Goal: Contribute content

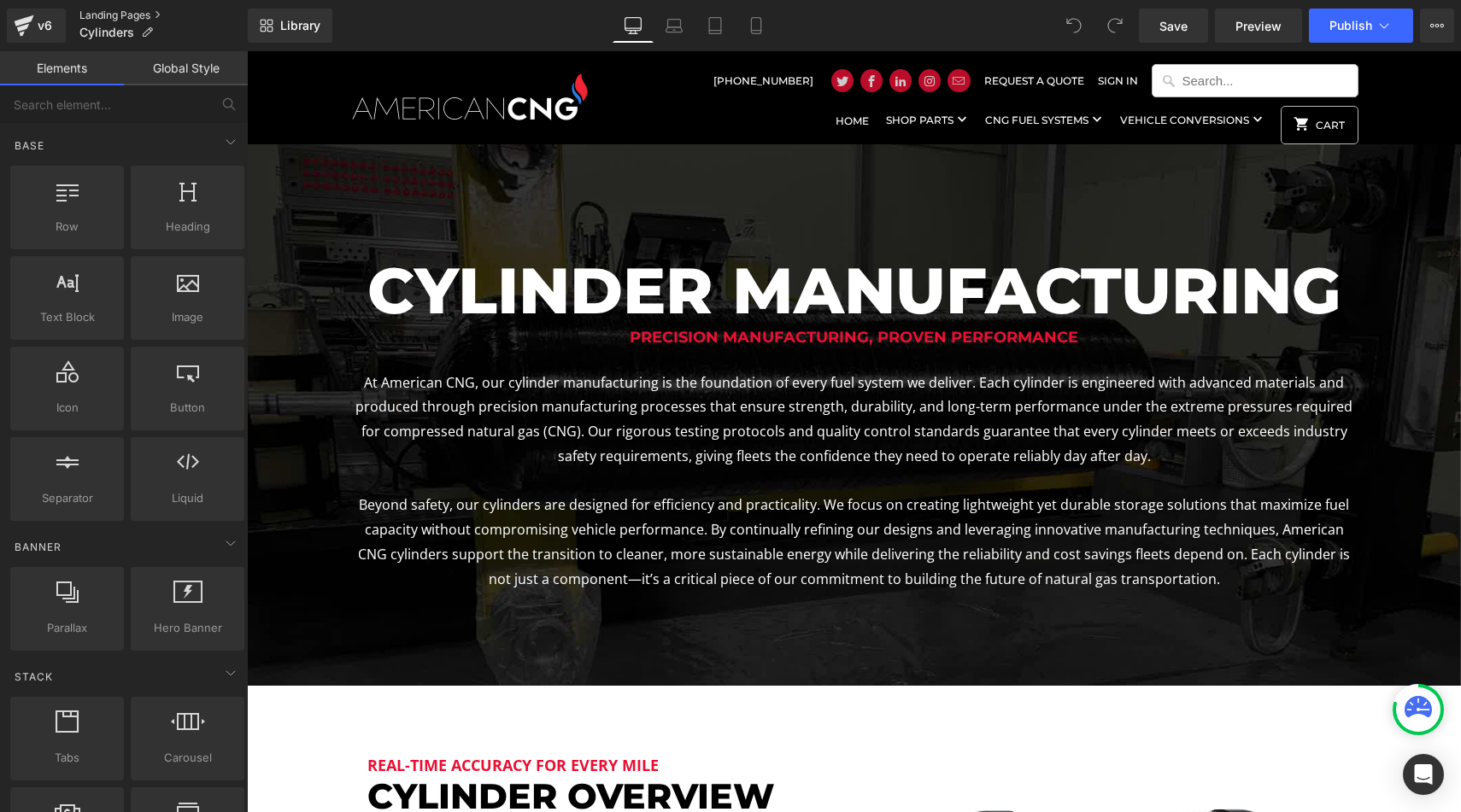
click at [112, 13] on link "Landing Pages" at bounding box center [164, 15] width 168 height 14
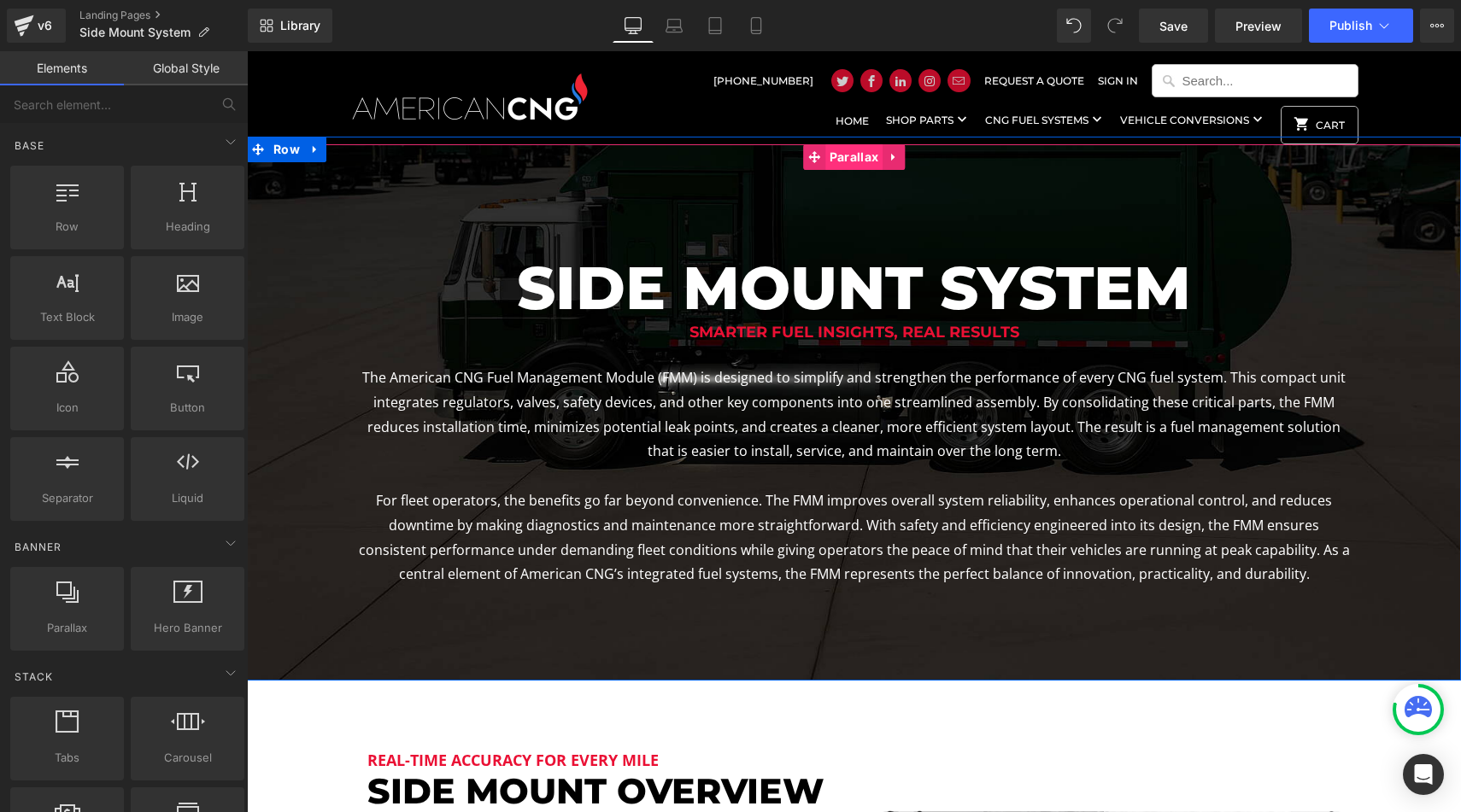
click at [866, 159] on span "Parallax" at bounding box center [854, 157] width 57 height 26
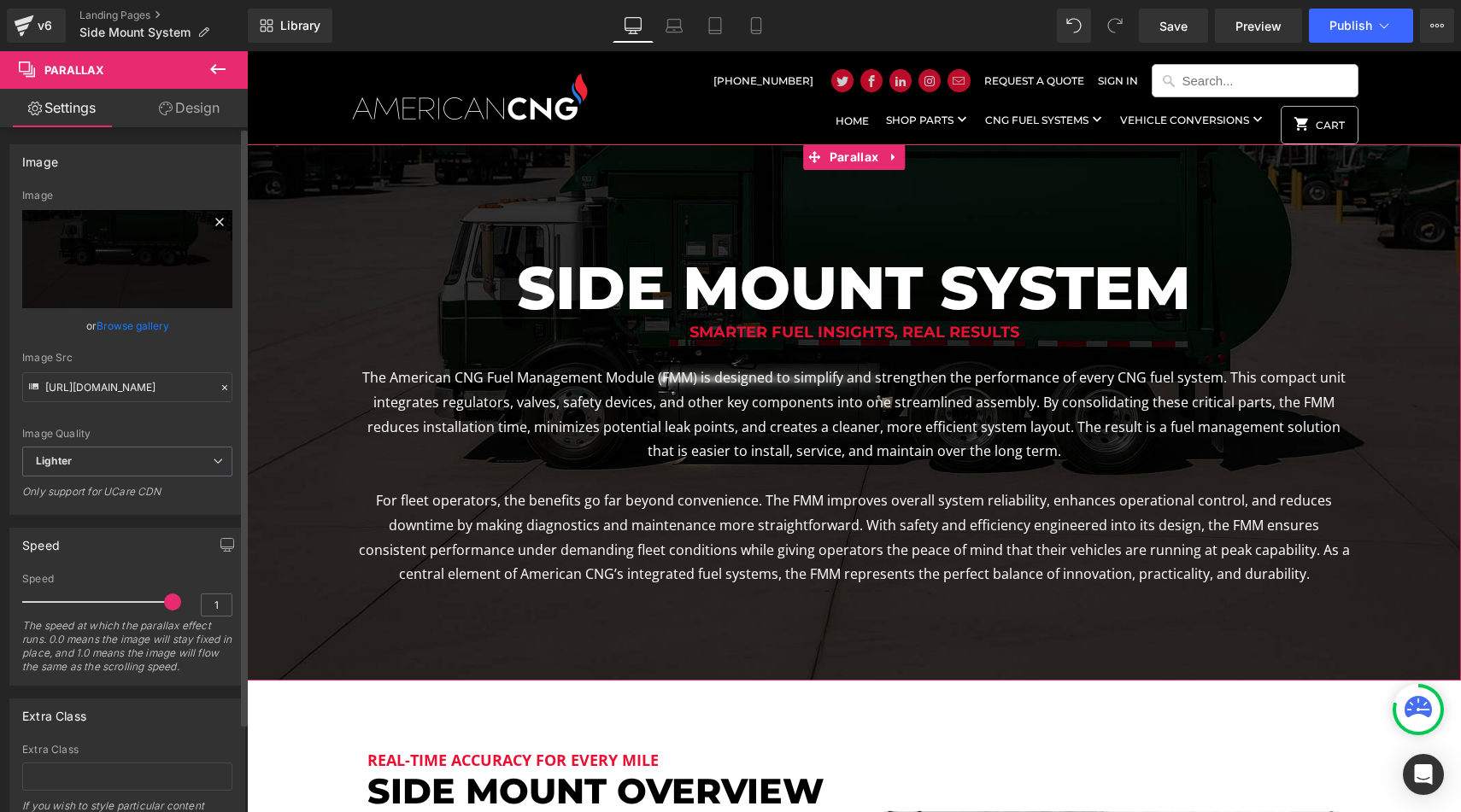
click at [217, 212] on icon at bounding box center [220, 222] width 21 height 21
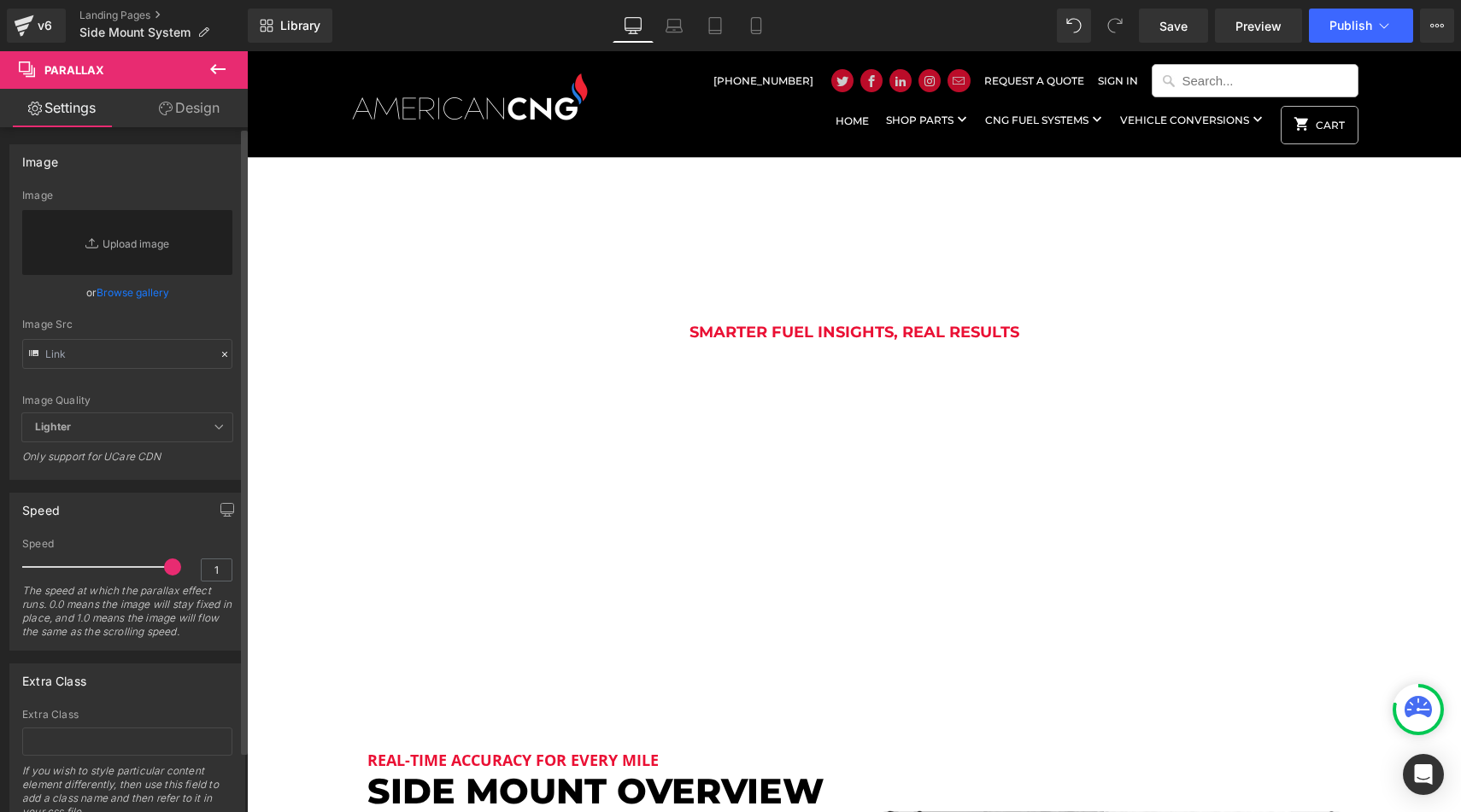
click at [148, 289] on link "Browse gallery" at bounding box center [133, 292] width 73 height 30
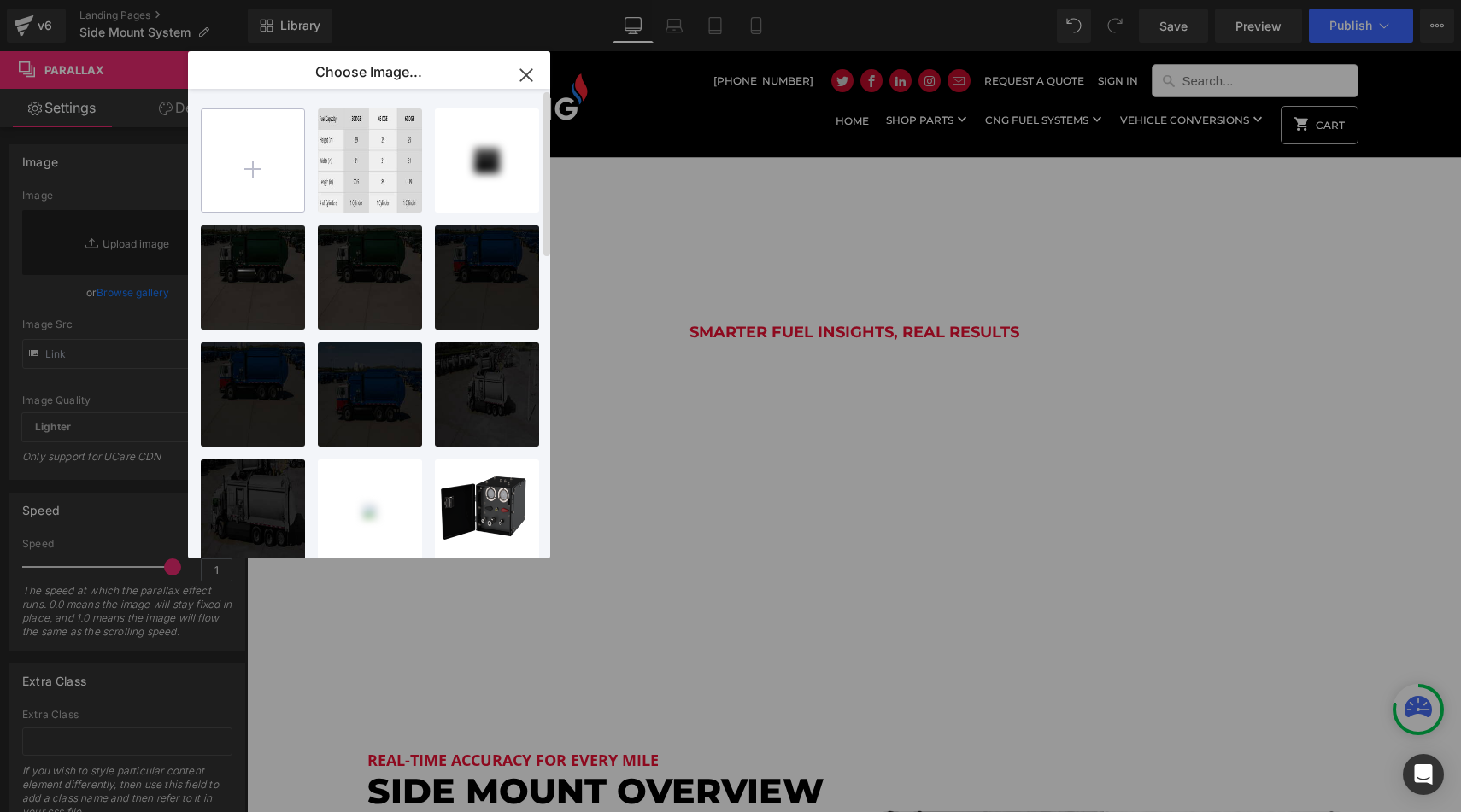
click at [256, 161] on input "file" at bounding box center [253, 160] width 103 height 103
type input "C:\fakepath\refuse33.jpg"
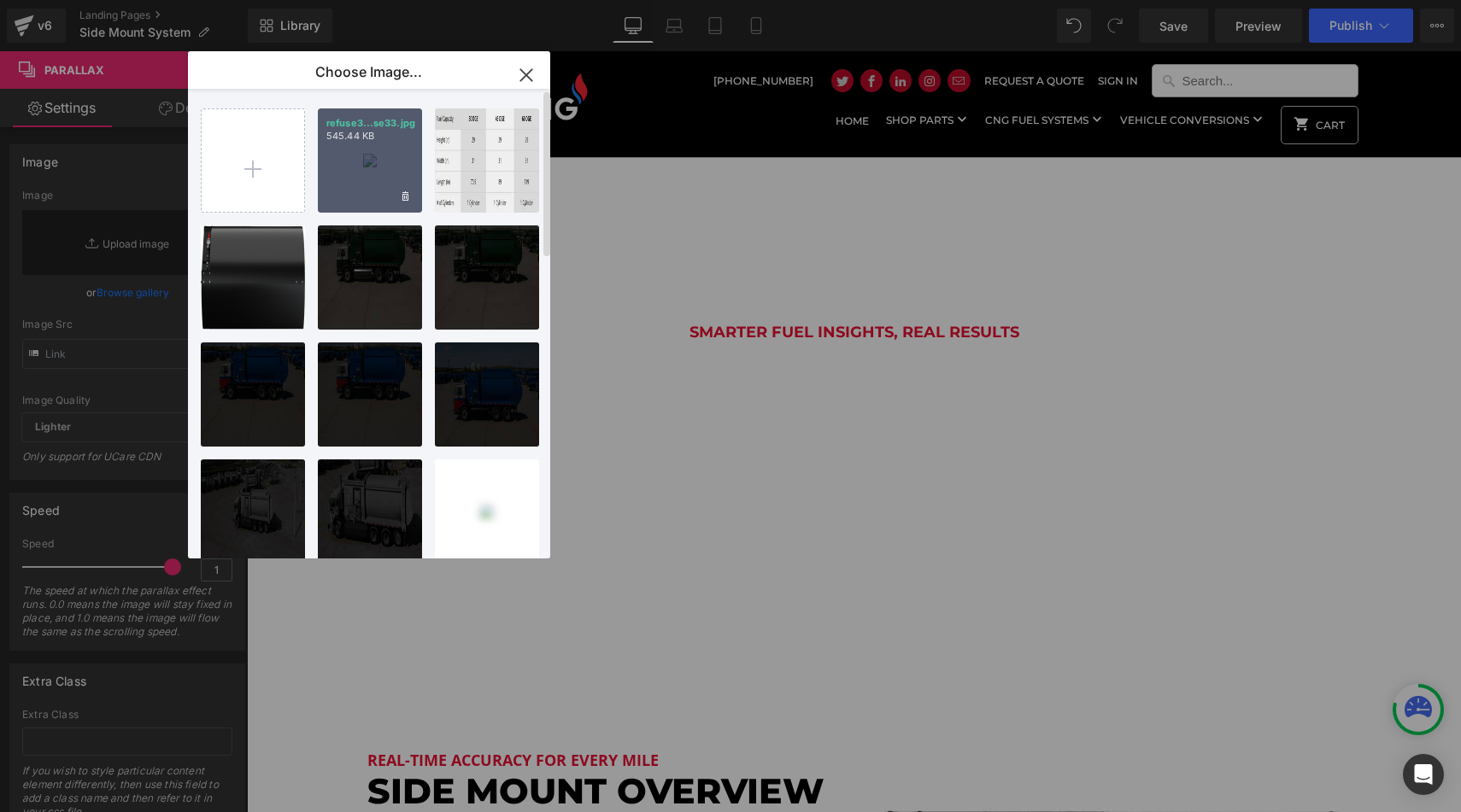
click at [375, 157] on div "refuse3...se33.jpg 545.44 KB" at bounding box center [370, 160] width 105 height 105
type input "[URL][DOMAIN_NAME]"
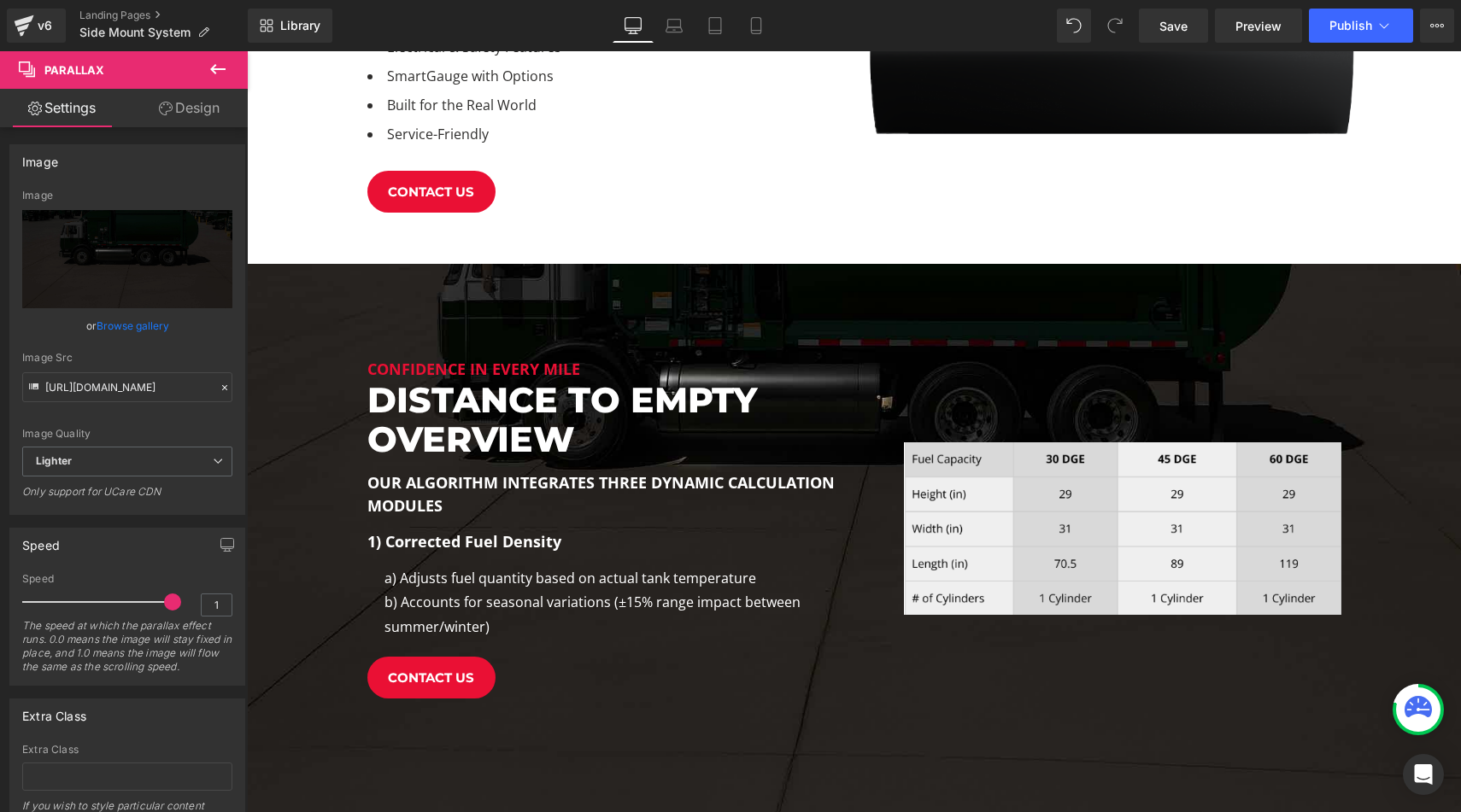
scroll to position [764, 0]
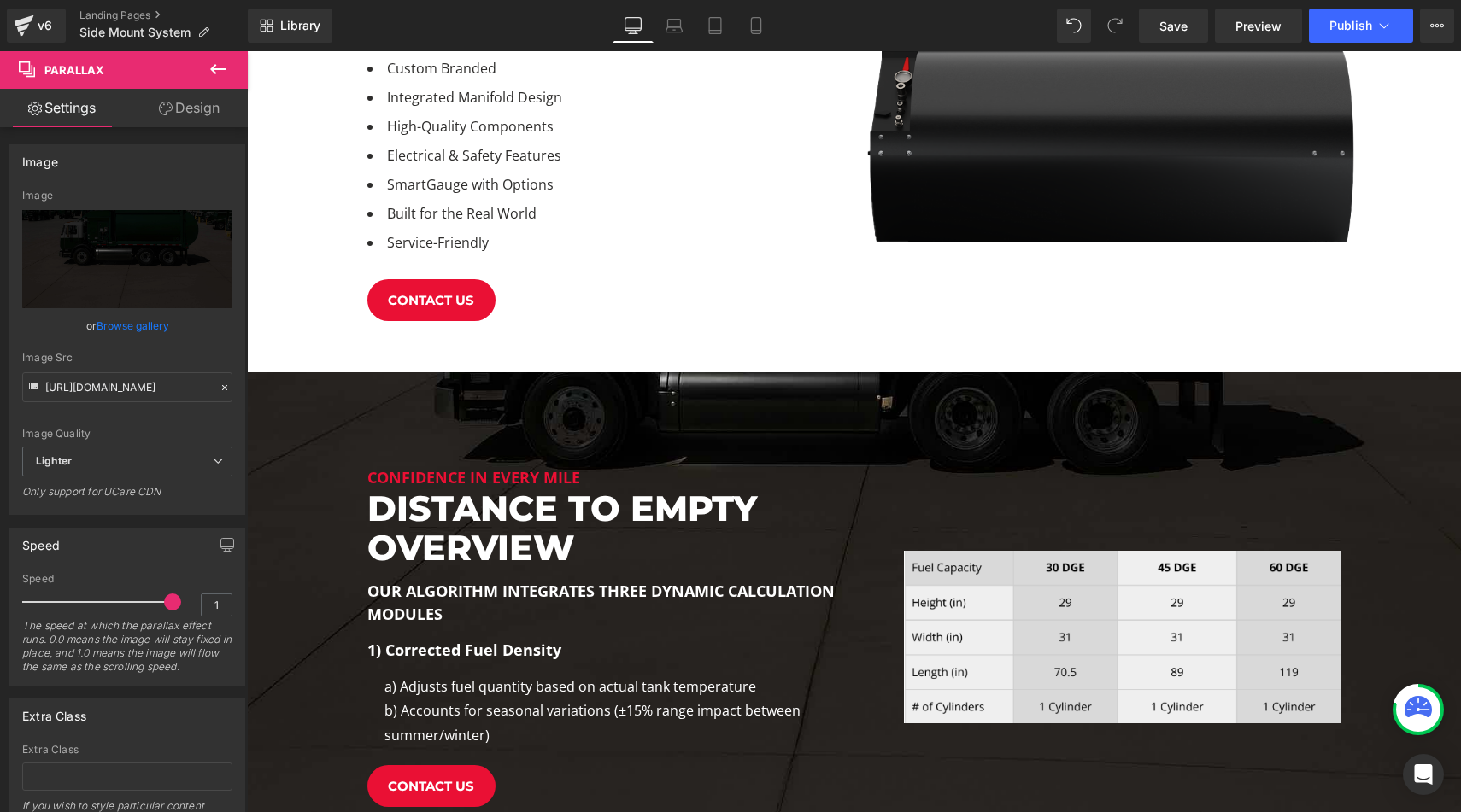
click at [886, 472] on div "Image" at bounding box center [1104, 636] width 500 height 340
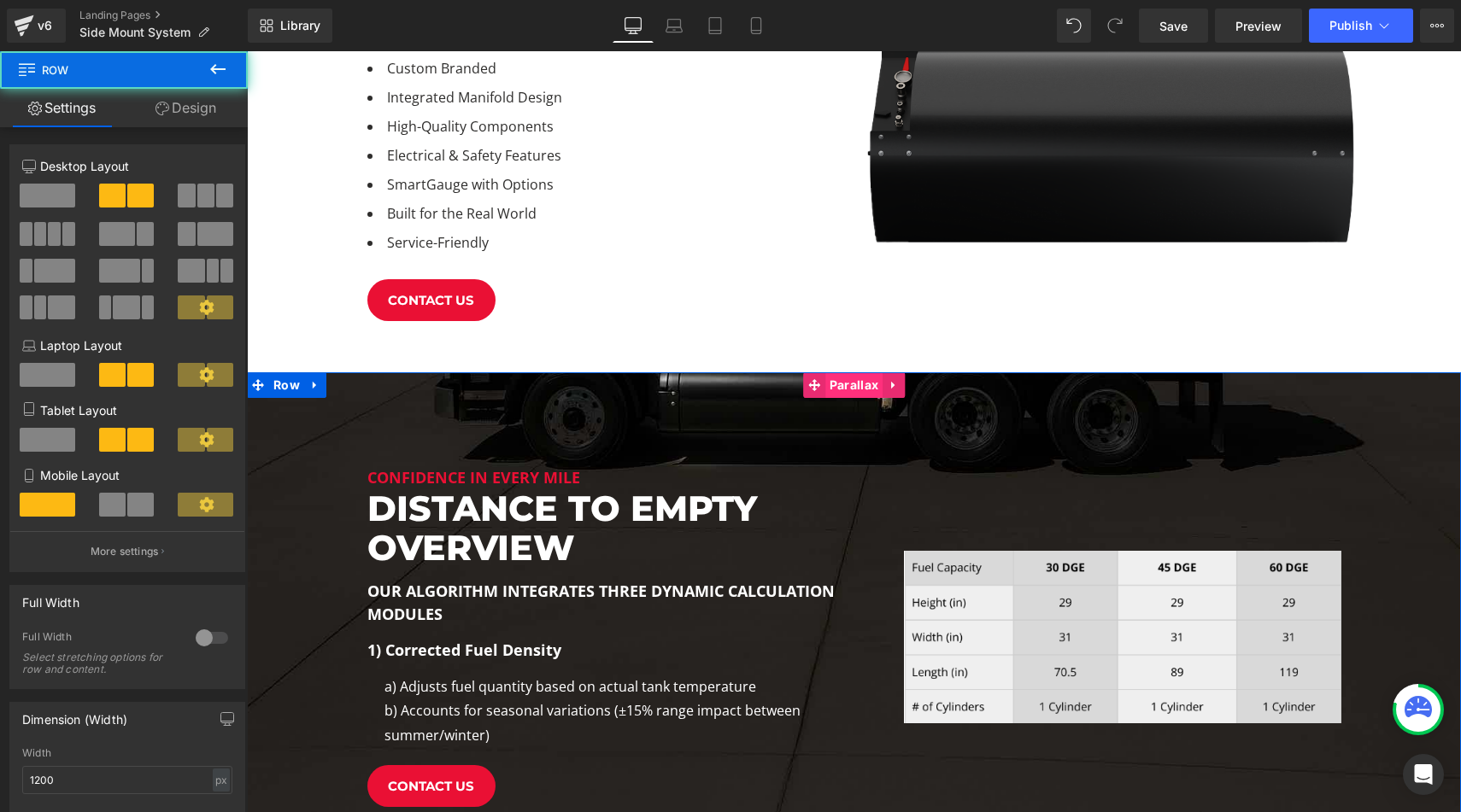
click at [867, 393] on span "Parallax" at bounding box center [854, 385] width 57 height 26
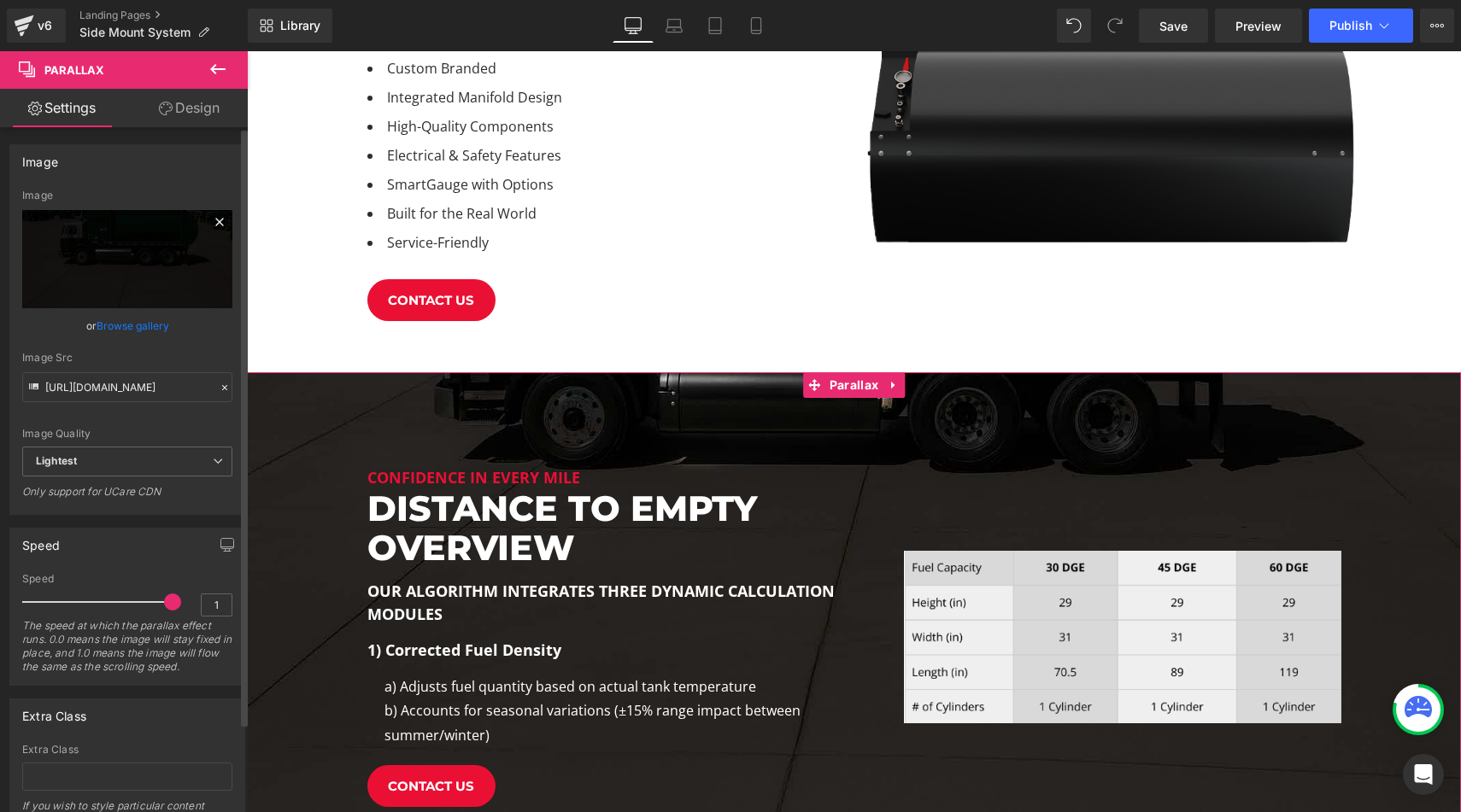
click at [216, 221] on icon at bounding box center [220, 222] width 21 height 21
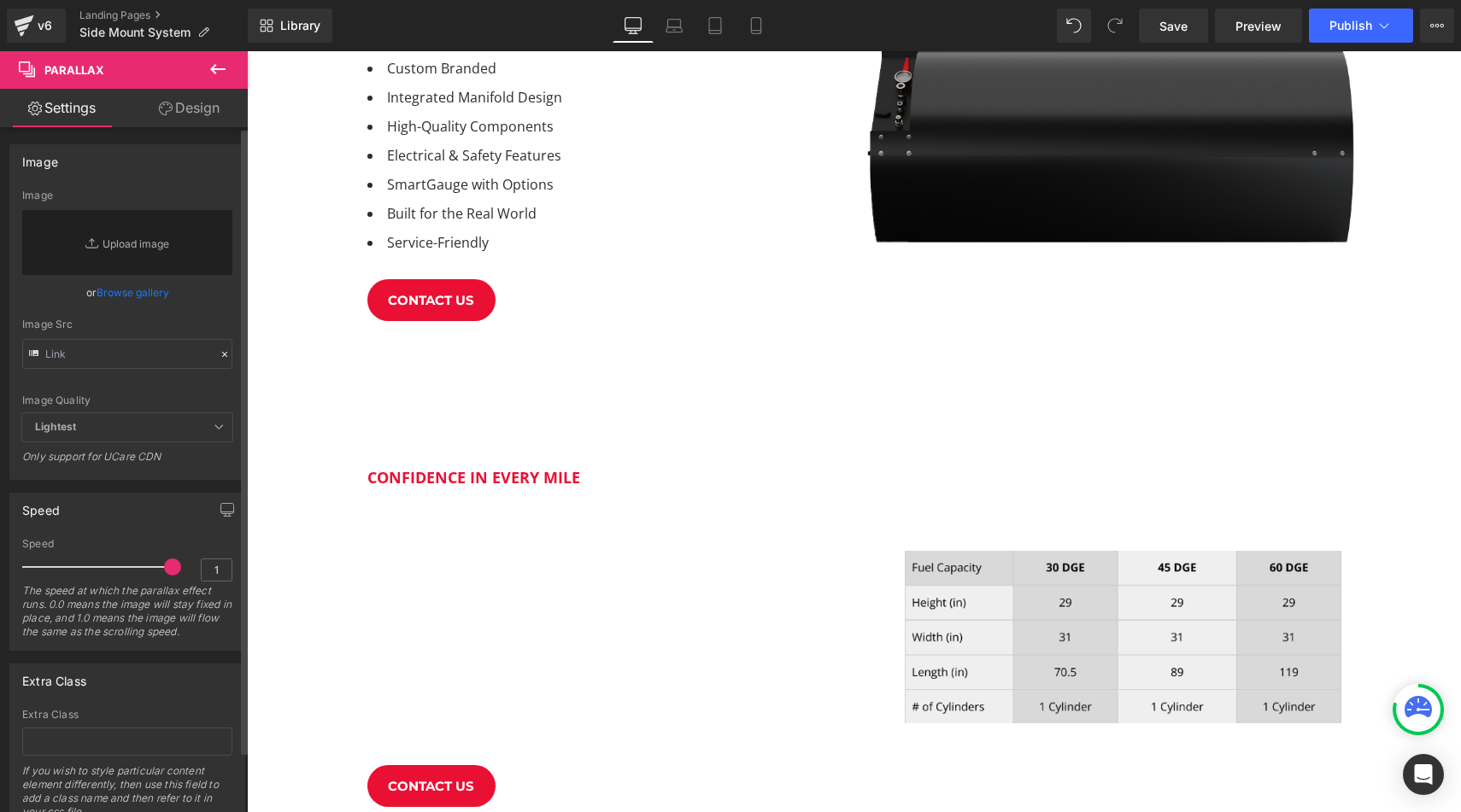
click at [139, 298] on link "Browse gallery" at bounding box center [133, 292] width 73 height 30
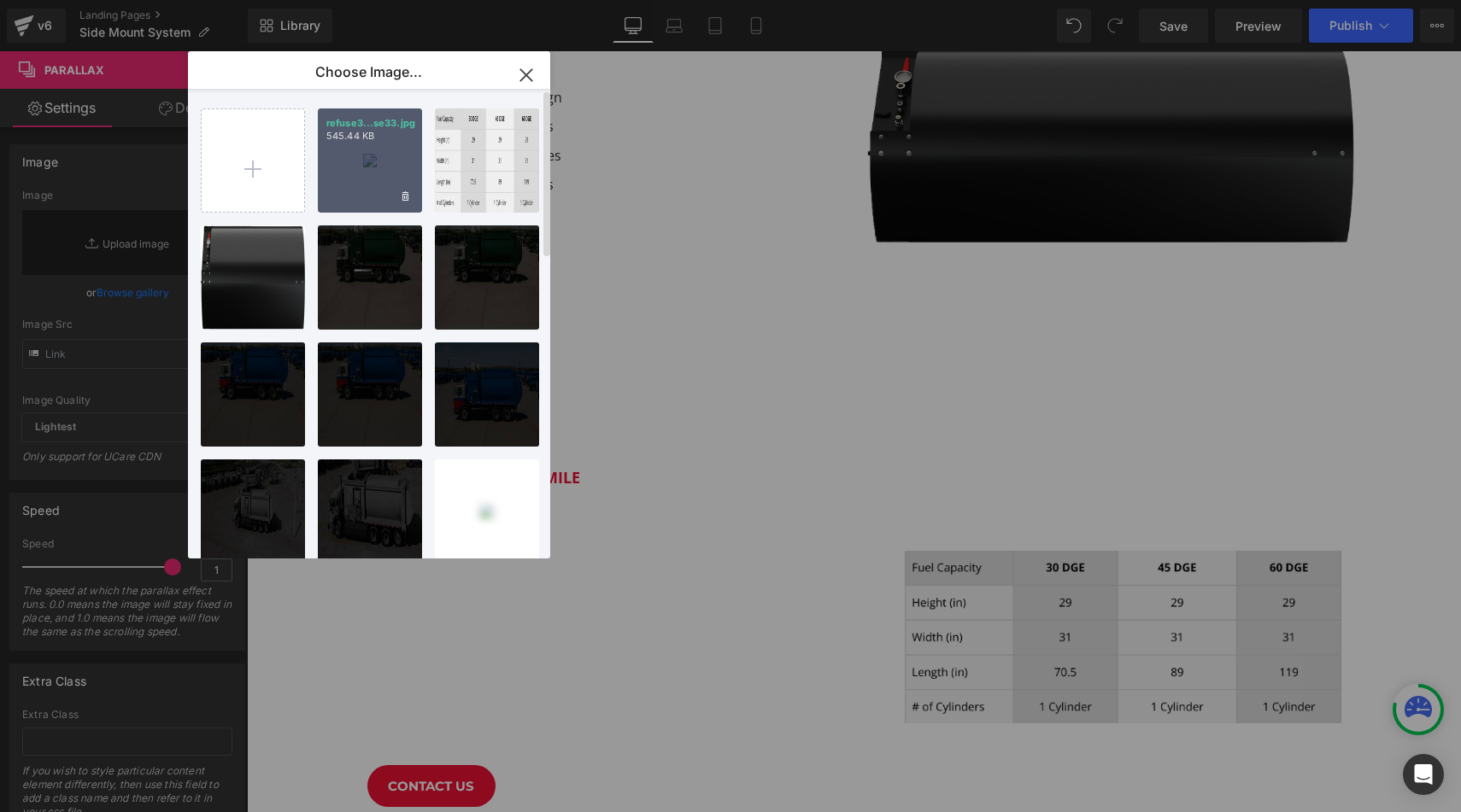
click at [369, 149] on div "refuse3...se33.jpg 545.44 KB" at bounding box center [370, 160] width 105 height 105
type input "[URL][DOMAIN_NAME]"
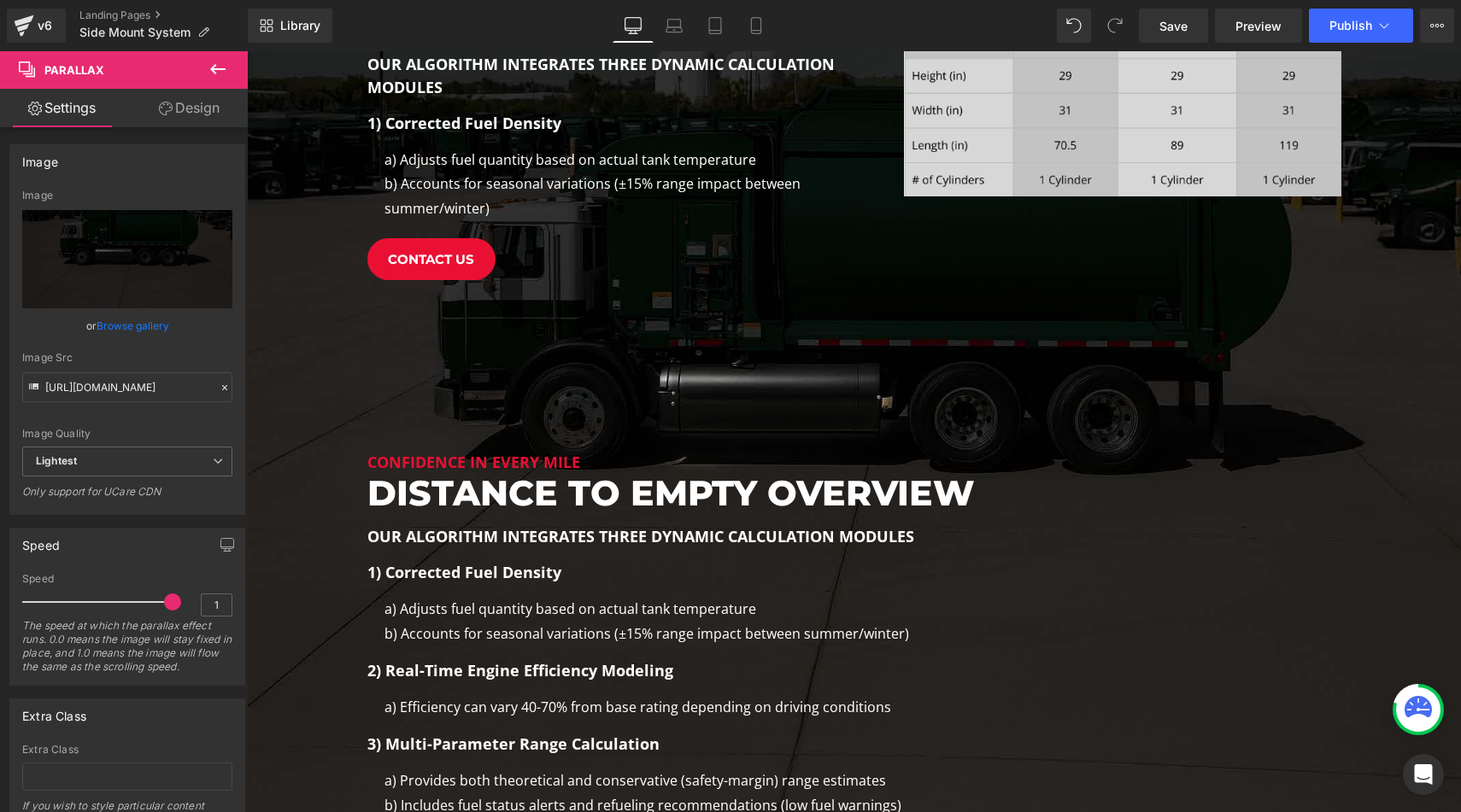
scroll to position [1293, 0]
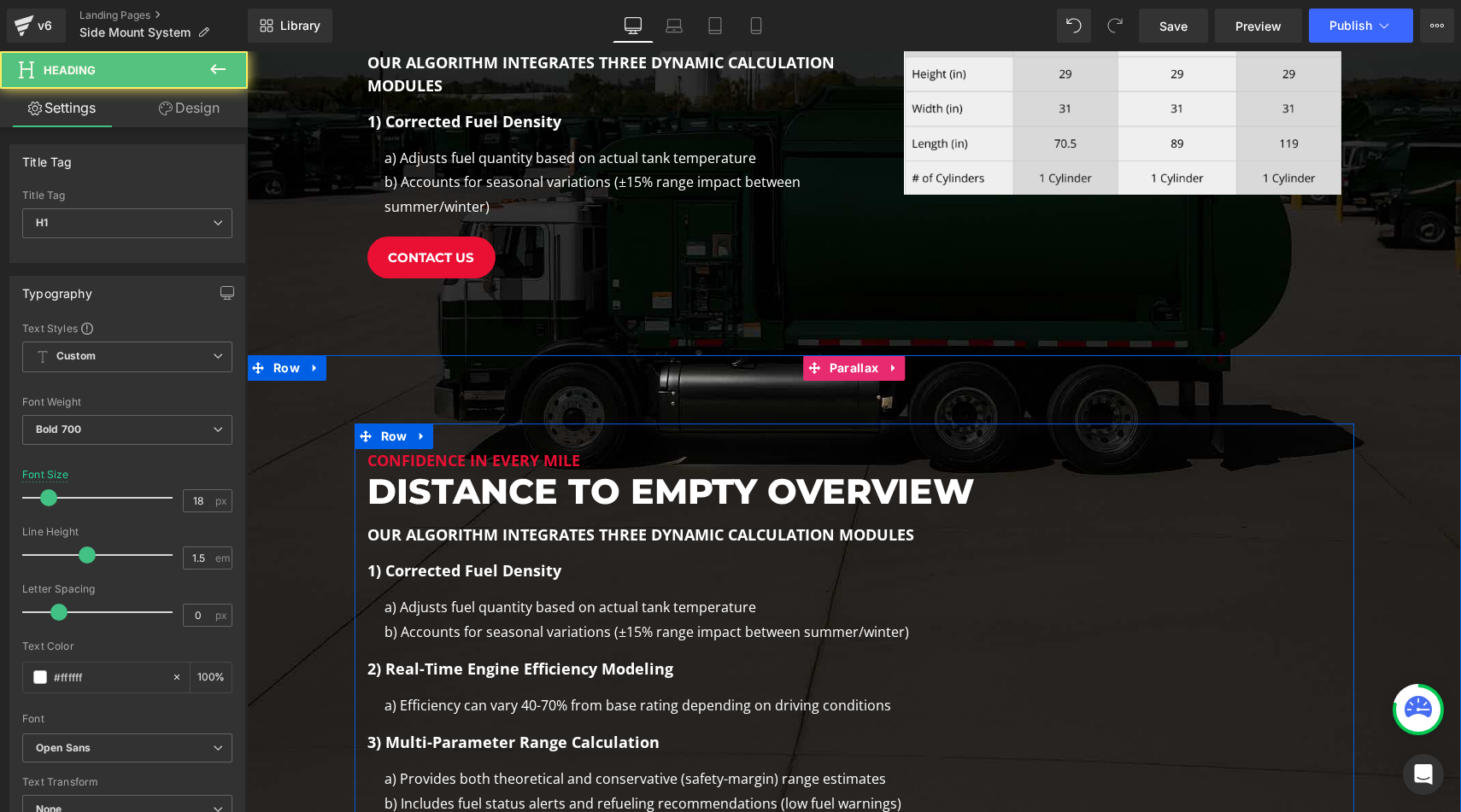
click at [1168, 646] on div "2) Real-Time Engine Efficiency Modeling Heading" at bounding box center [854, 663] width 974 height 36
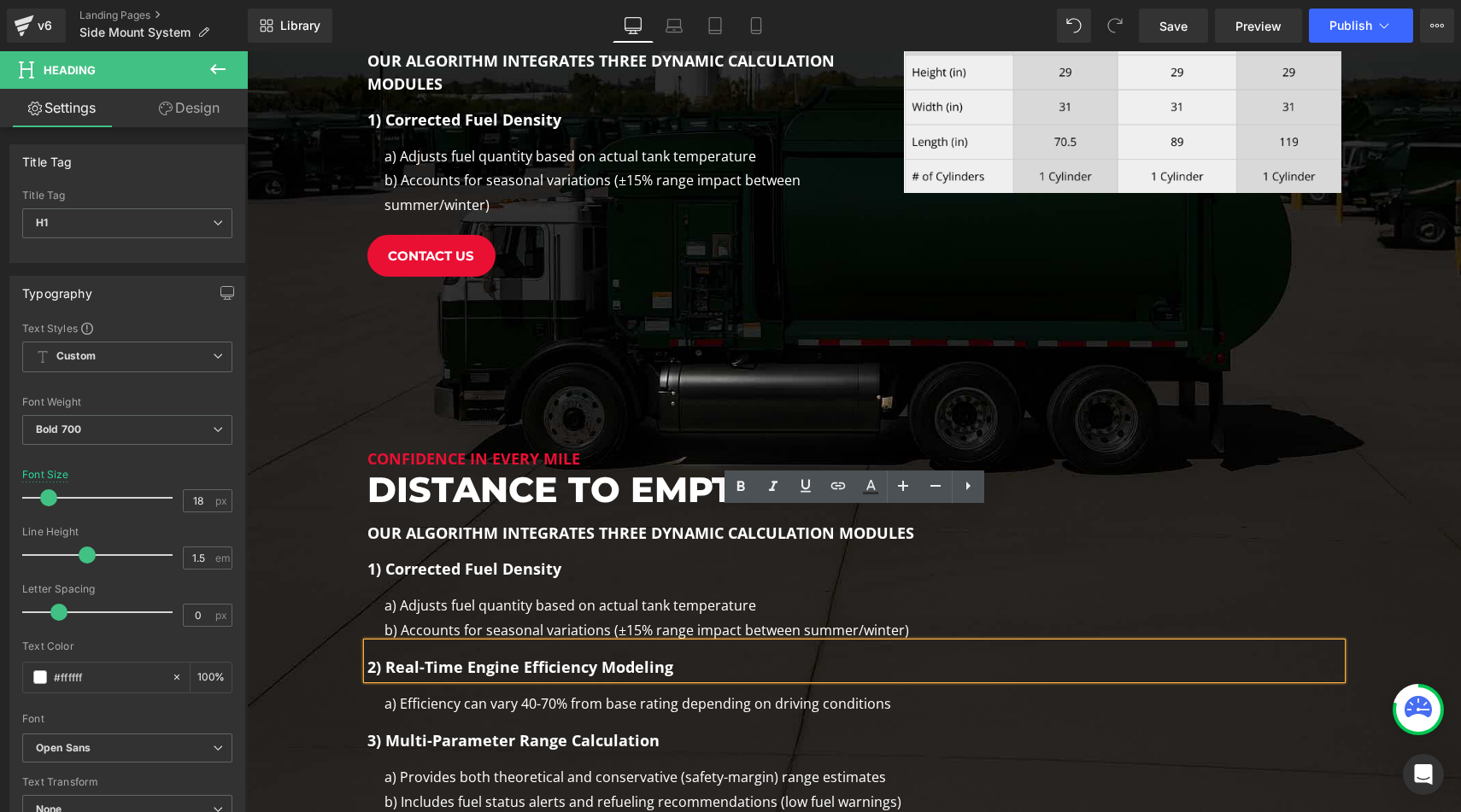
scroll to position [1220, 0]
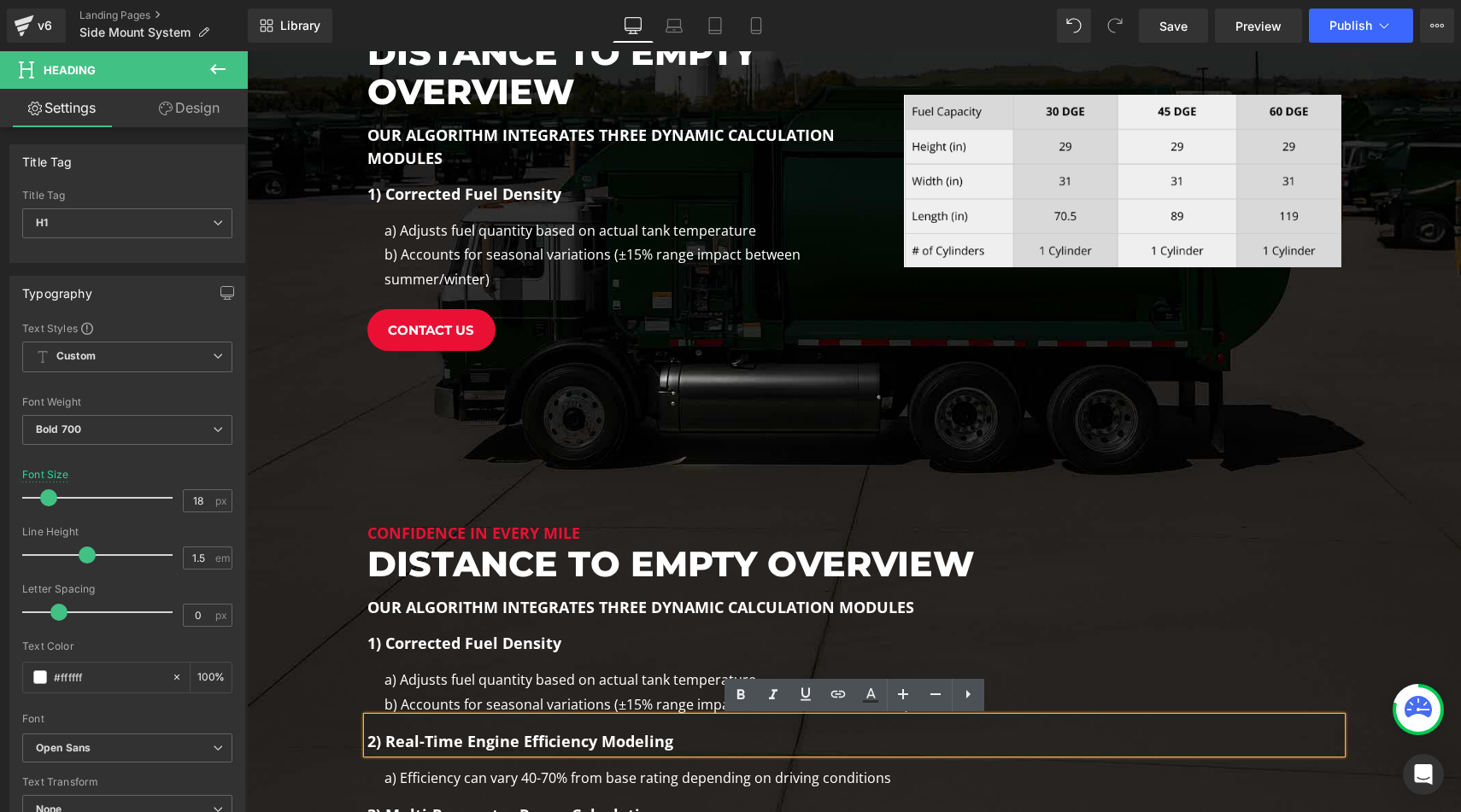
click at [1013, 559] on h1 "Distance to empty overview" at bounding box center [854, 563] width 974 height 39
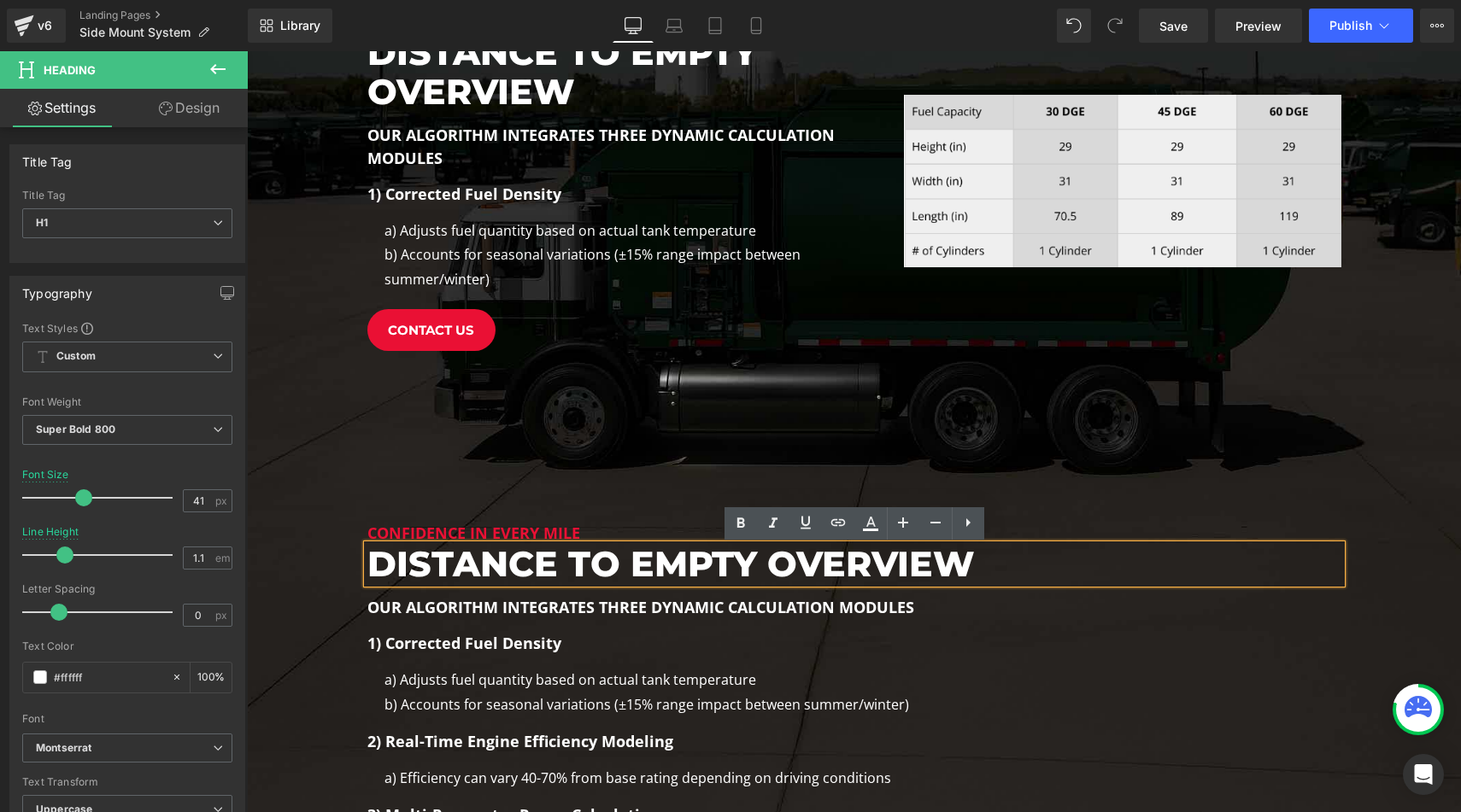
click at [674, 458] on div "Confidence in Every Mile Heading Distance to empty overview Heading Our algorit…" at bounding box center [854, 738] width 1025 height 569
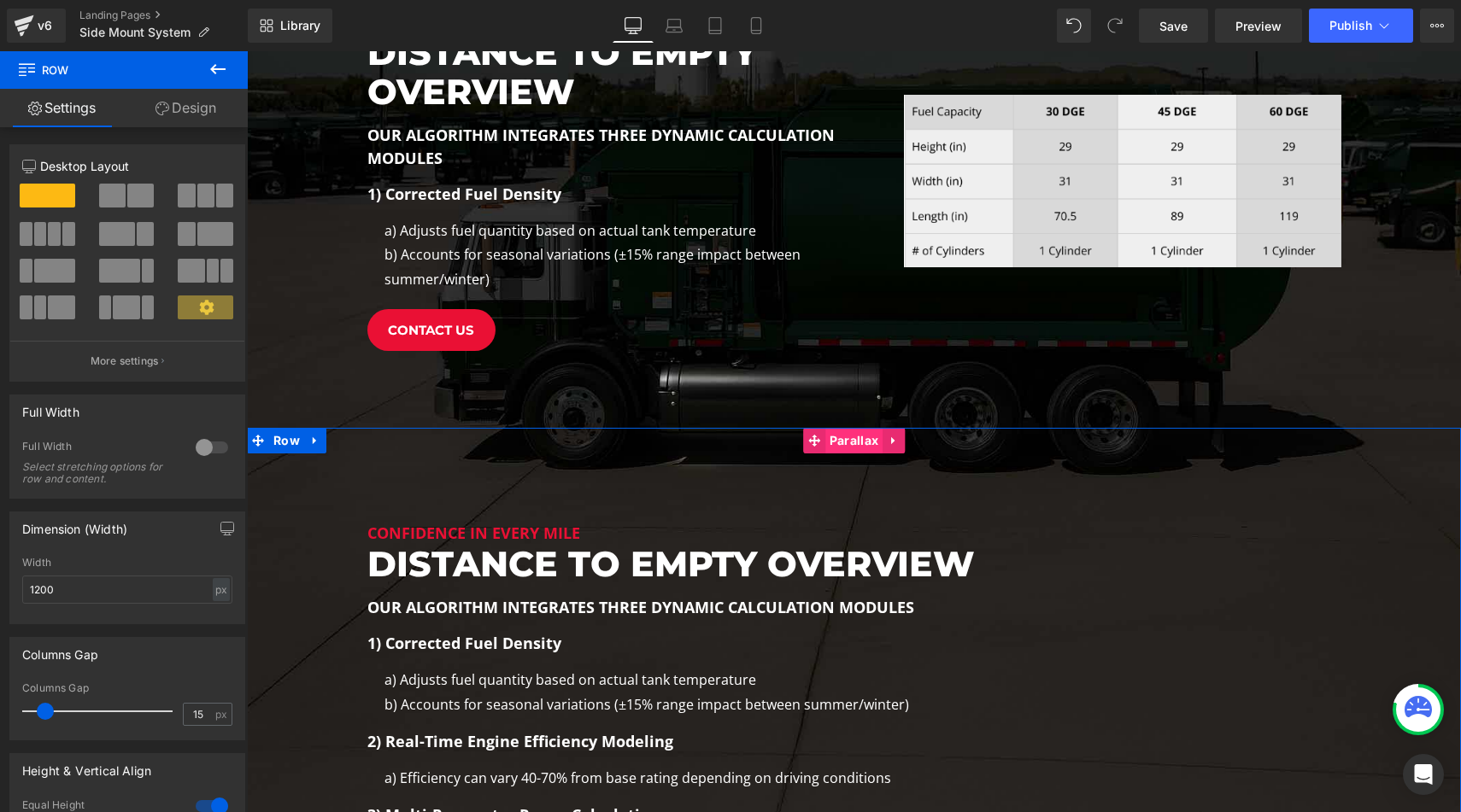
click at [842, 443] on span "Parallax" at bounding box center [854, 441] width 57 height 26
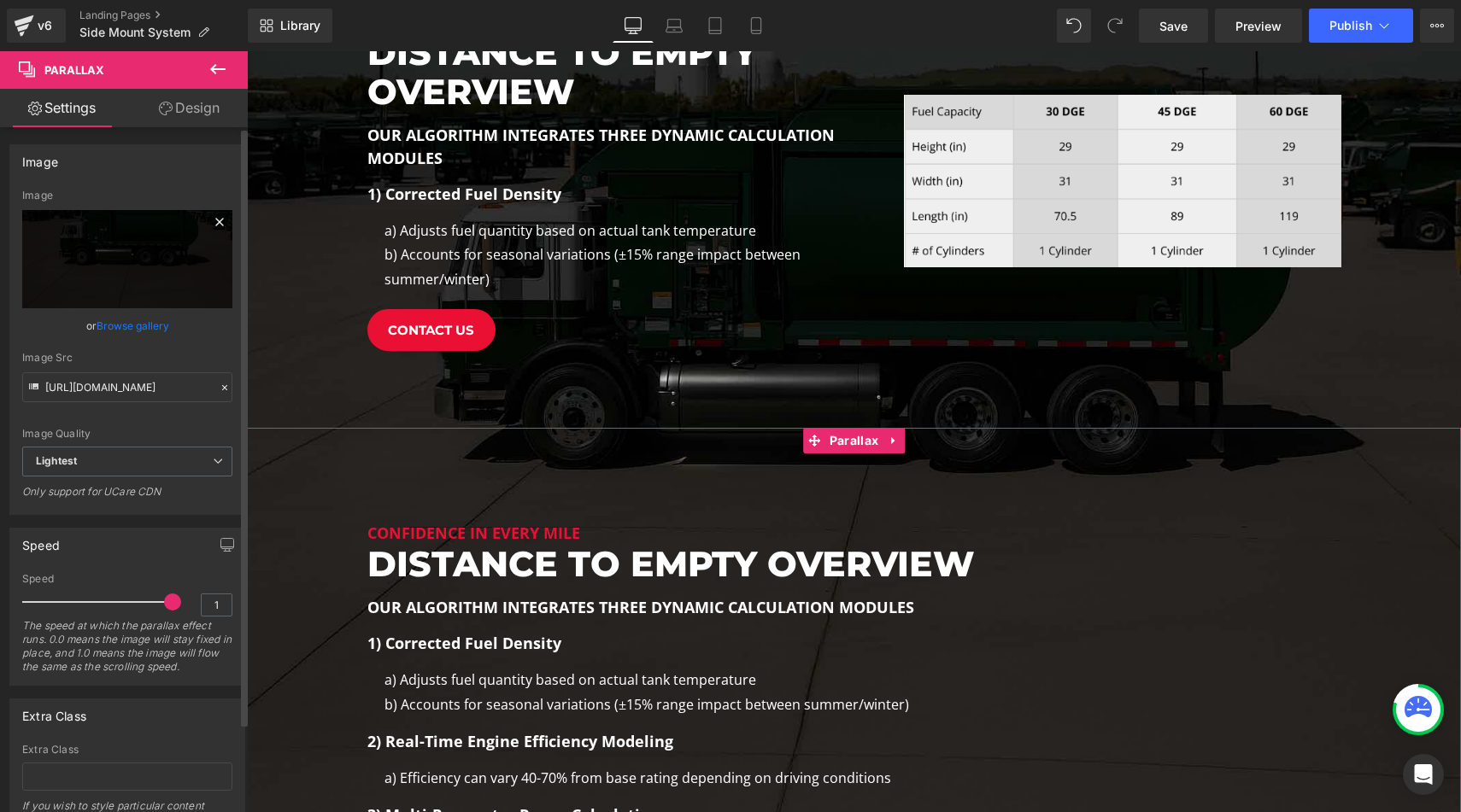
click at [221, 218] on icon at bounding box center [220, 222] width 21 height 21
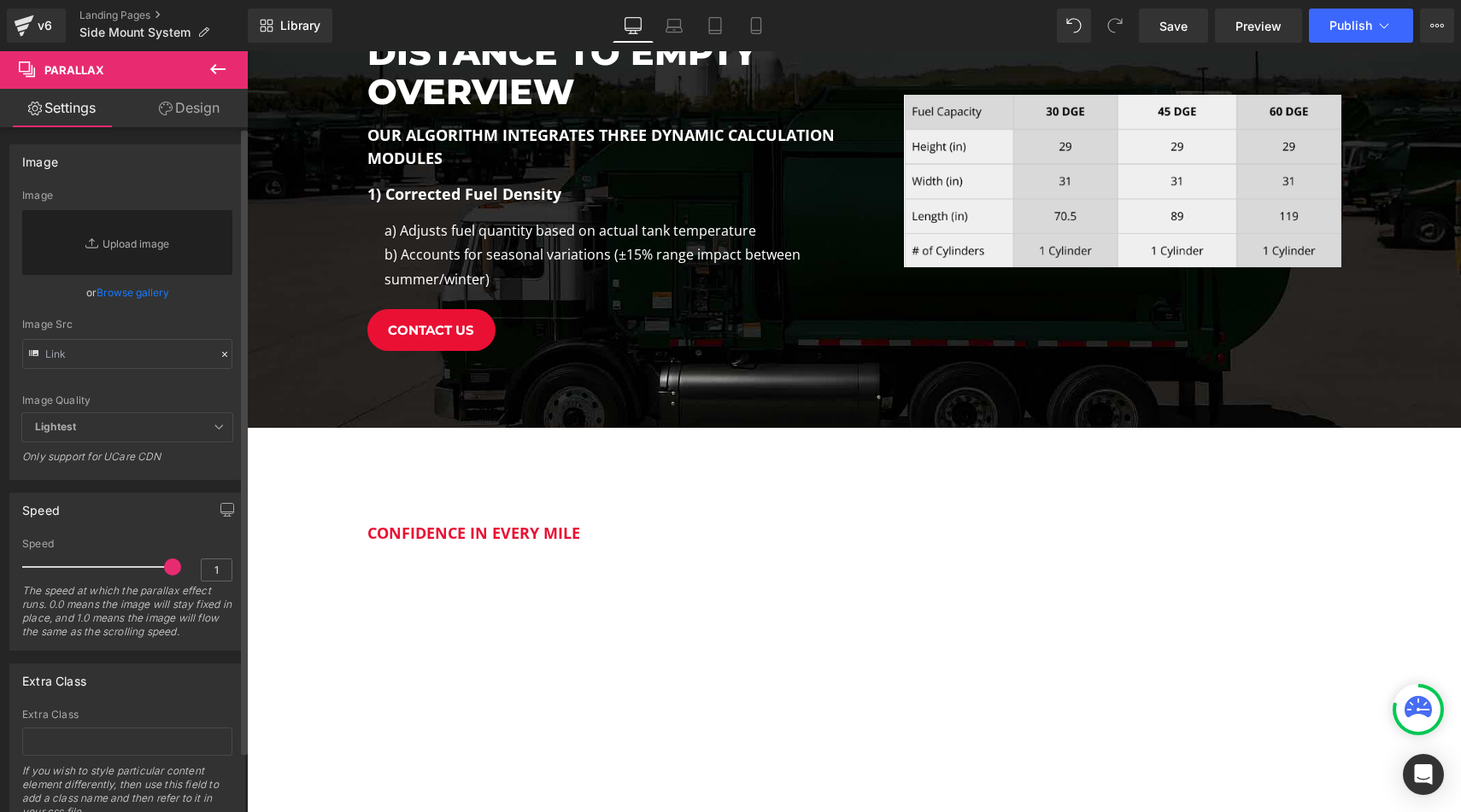
click at [144, 298] on link "Browse gallery" at bounding box center [133, 292] width 73 height 30
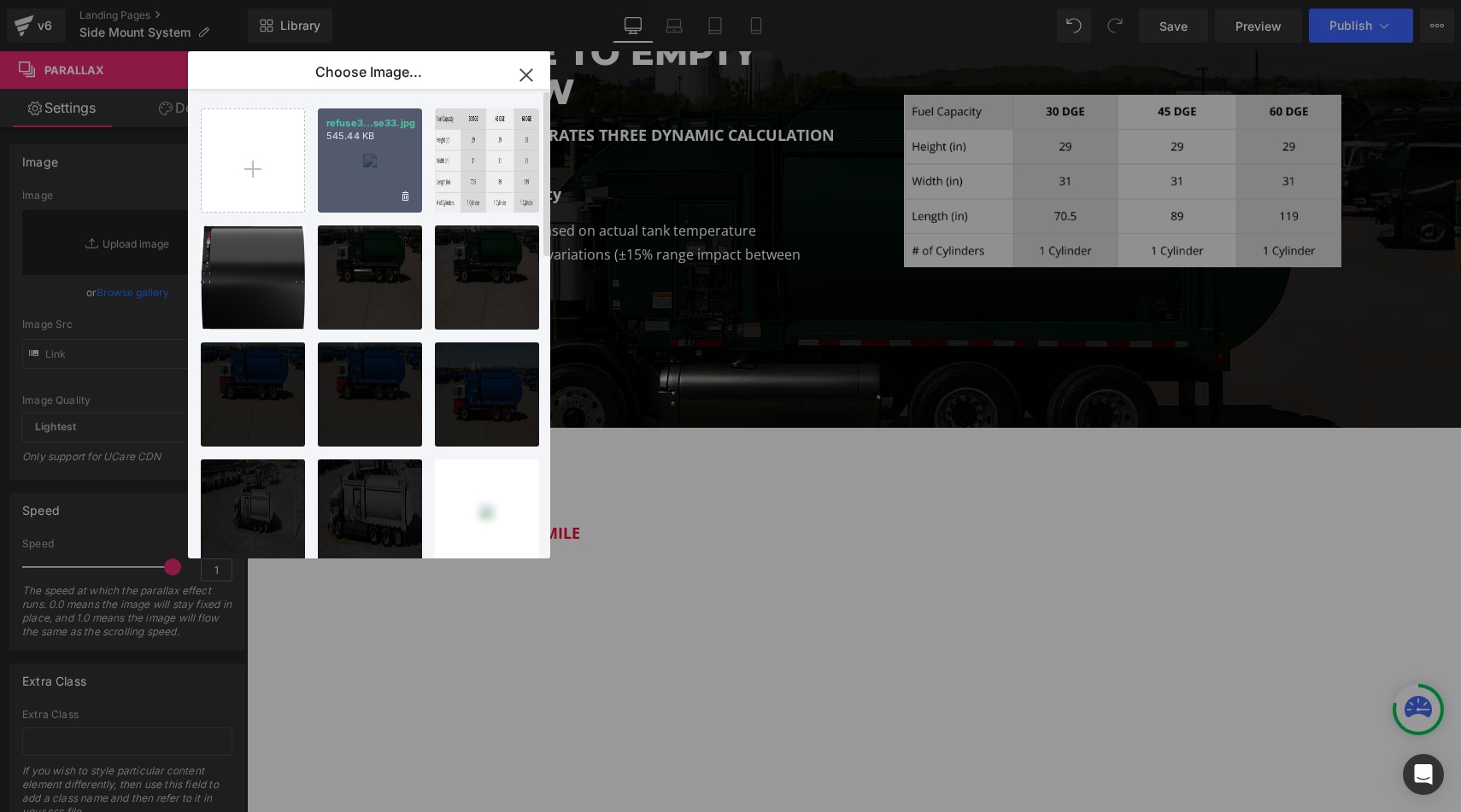
click at [356, 165] on div "refuse3...se33.jpg 545.44 KB" at bounding box center [370, 160] width 105 height 105
type input "[URL][DOMAIN_NAME]"
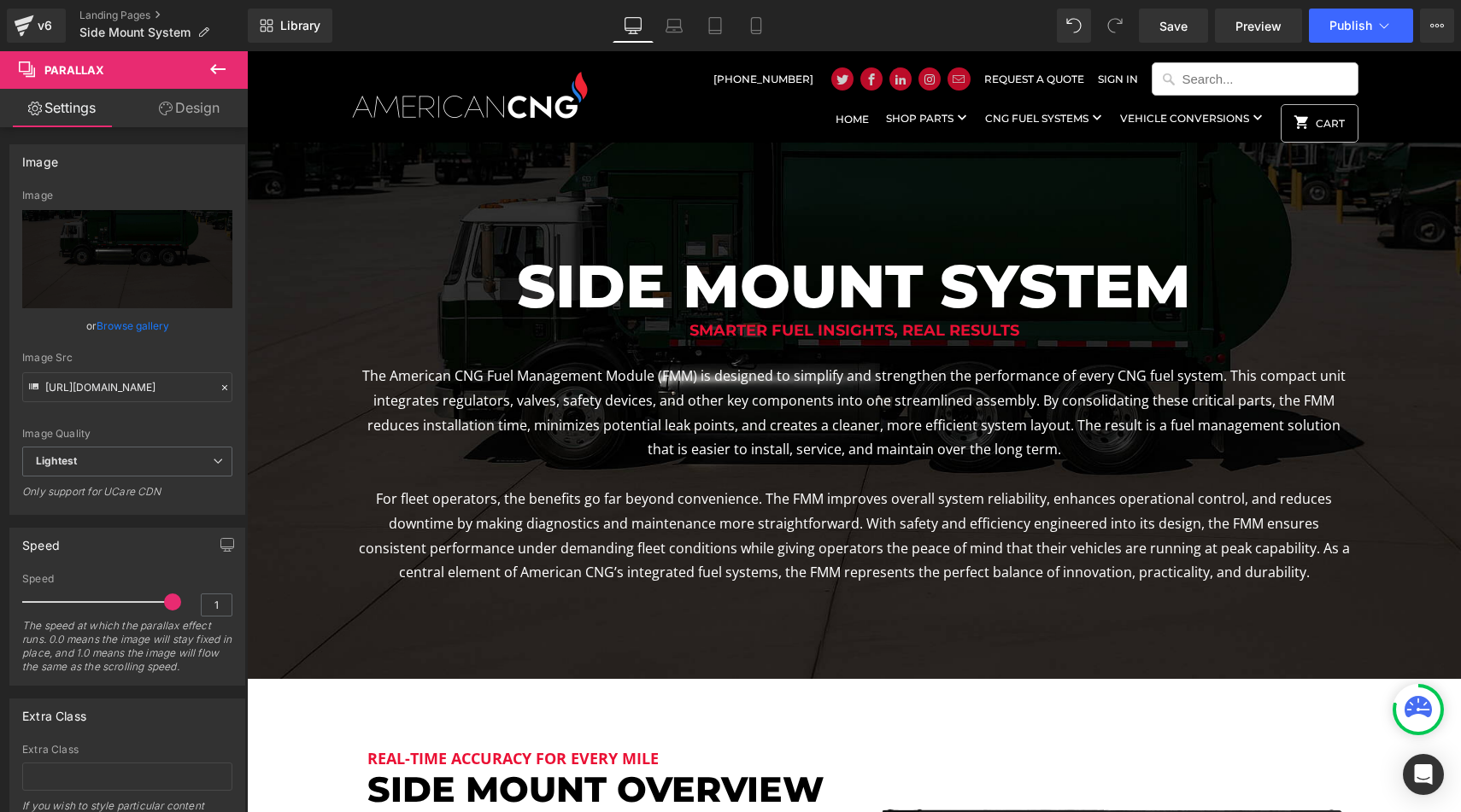
scroll to position [0, 0]
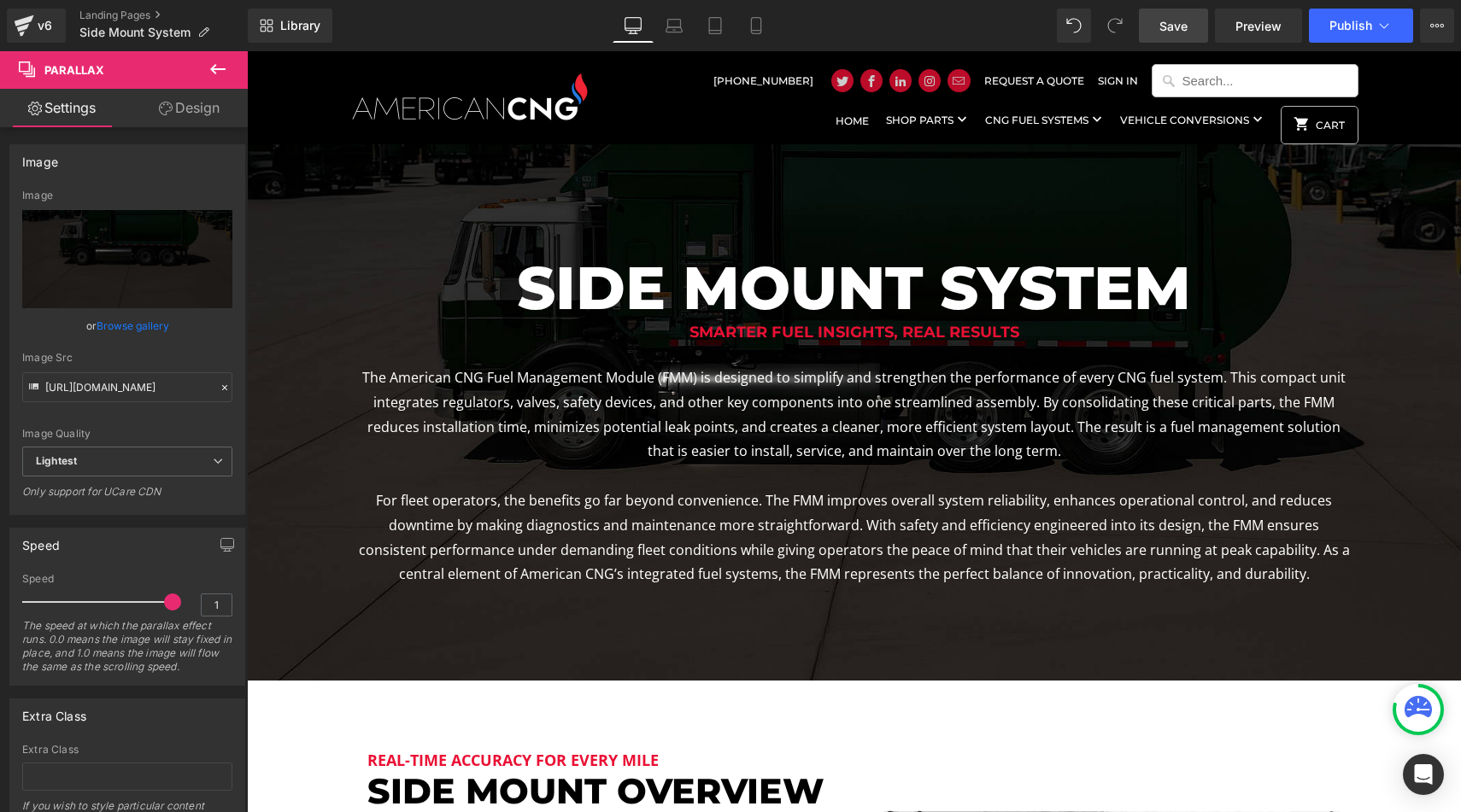
click at [1163, 30] on span "Save" at bounding box center [1174, 26] width 28 height 18
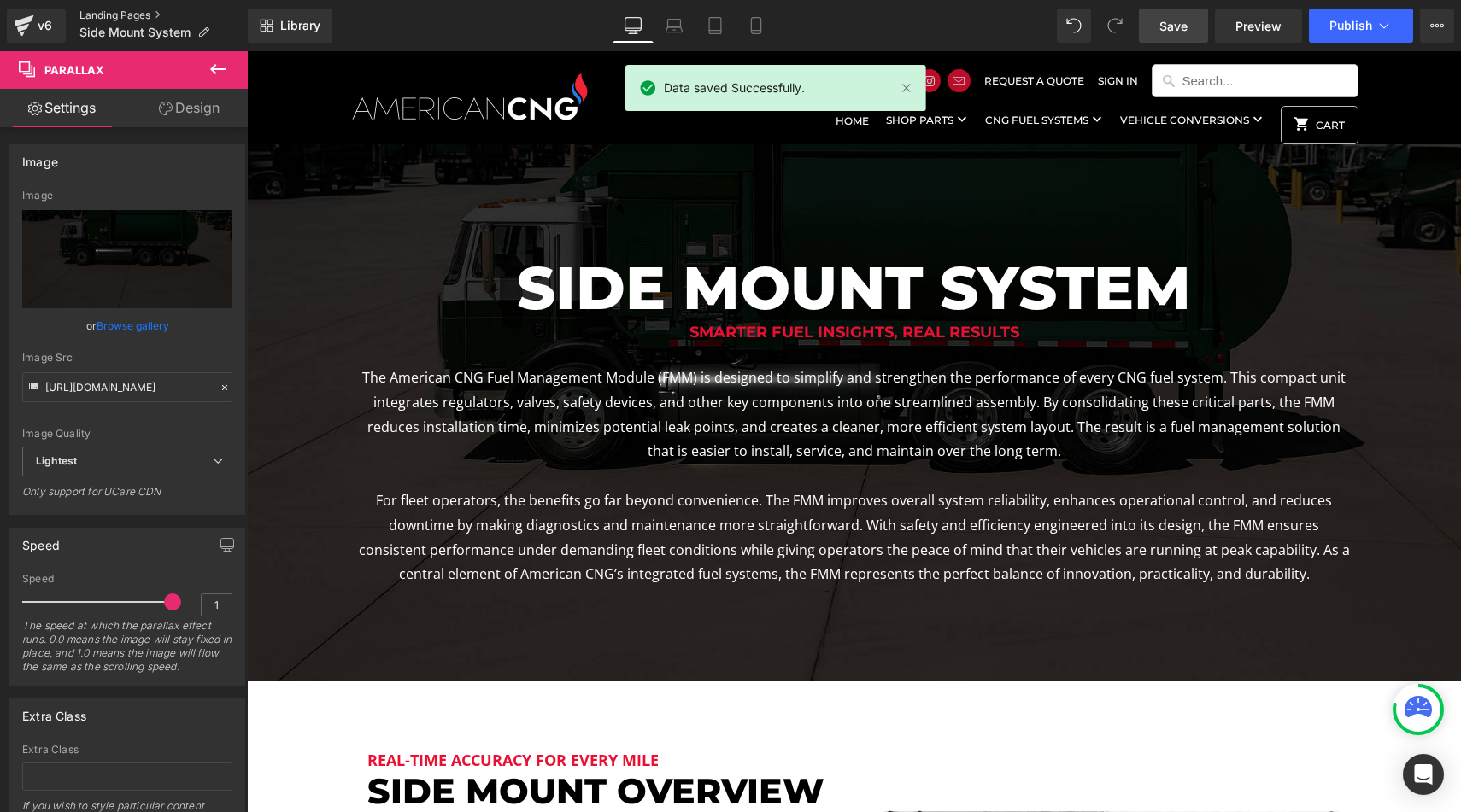
click at [107, 9] on link "Landing Pages" at bounding box center [164, 15] width 168 height 14
